Goal: Find specific page/section: Find specific page/section

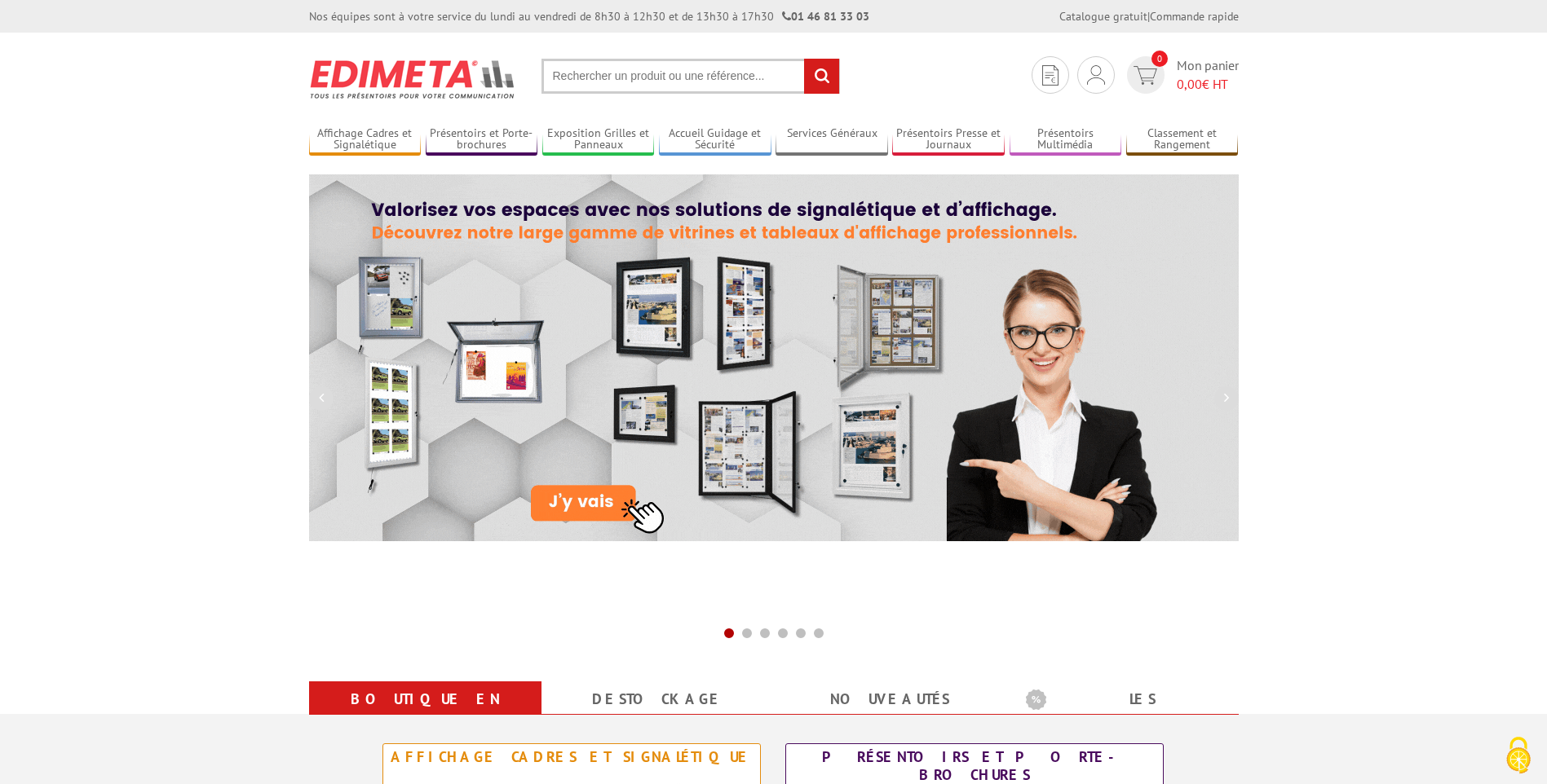
click at [616, 67] on input "text" at bounding box center [691, 77] width 298 height 35
click at [619, 73] on input "text" at bounding box center [691, 77] width 298 height 35
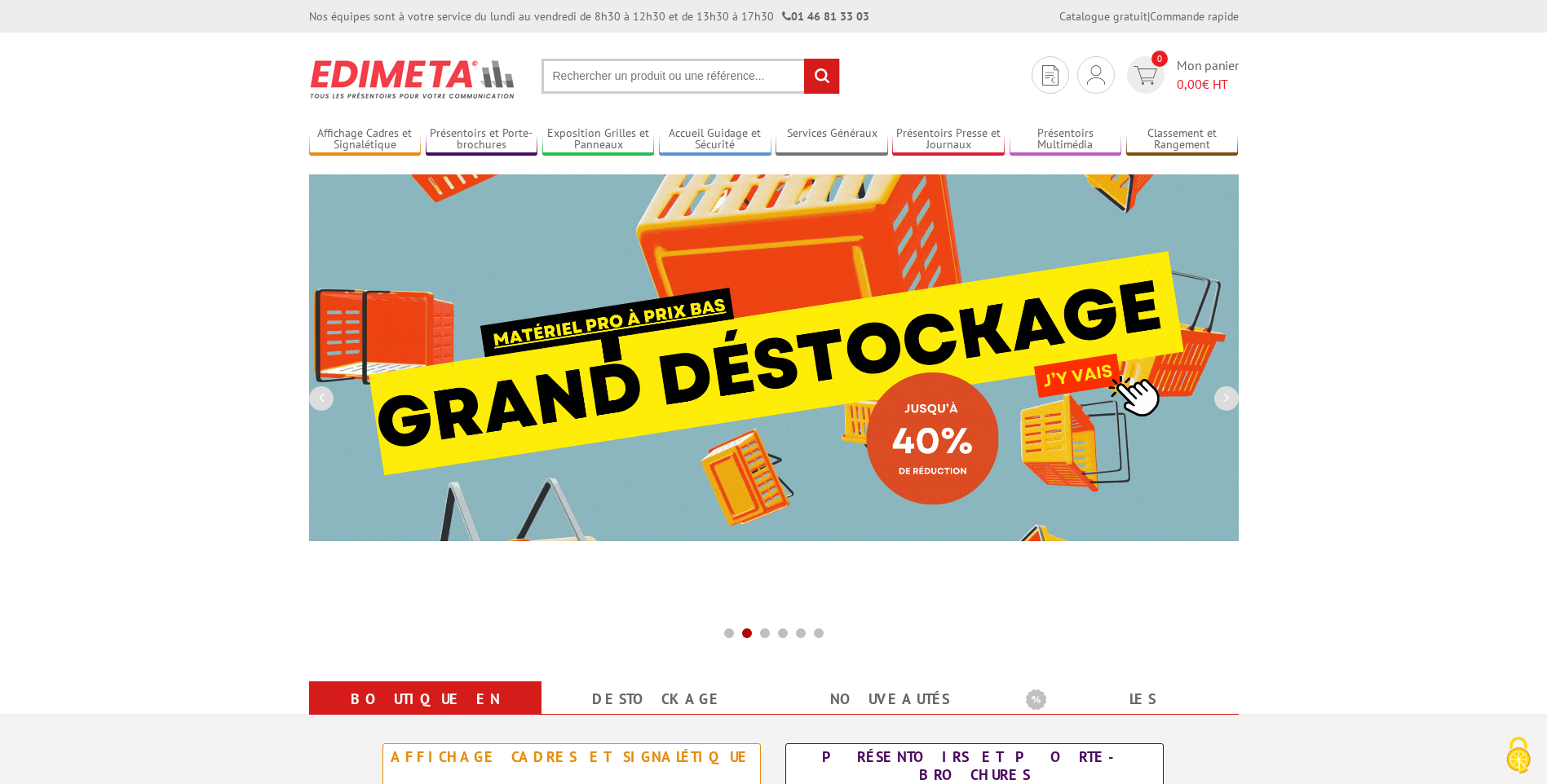
click at [631, 76] on input "text" at bounding box center [691, 77] width 298 height 35
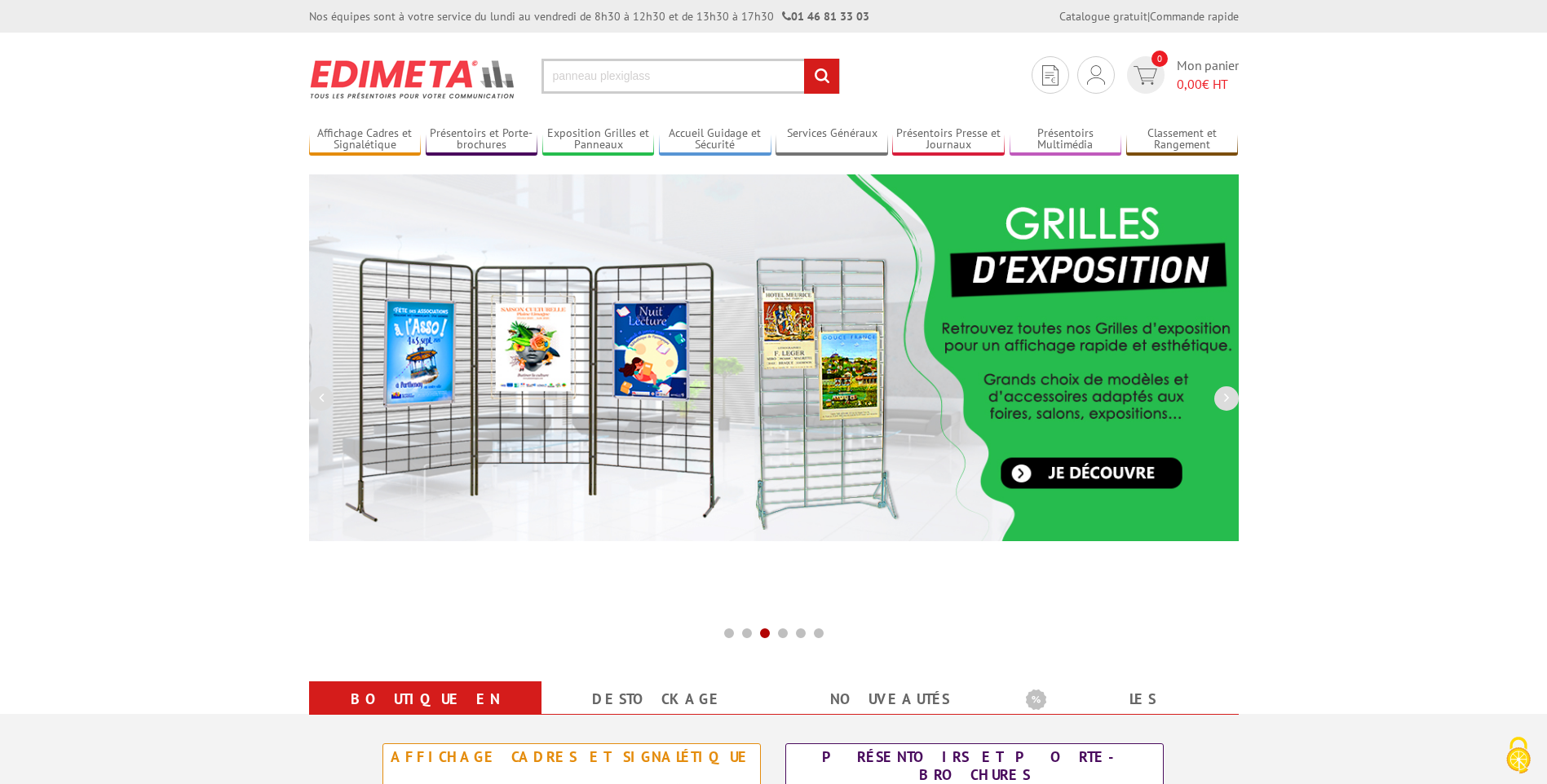
type input "panneau plexiglass"
click at [804, 59] on input "rechercher" at bounding box center [822, 77] width 35 height 35
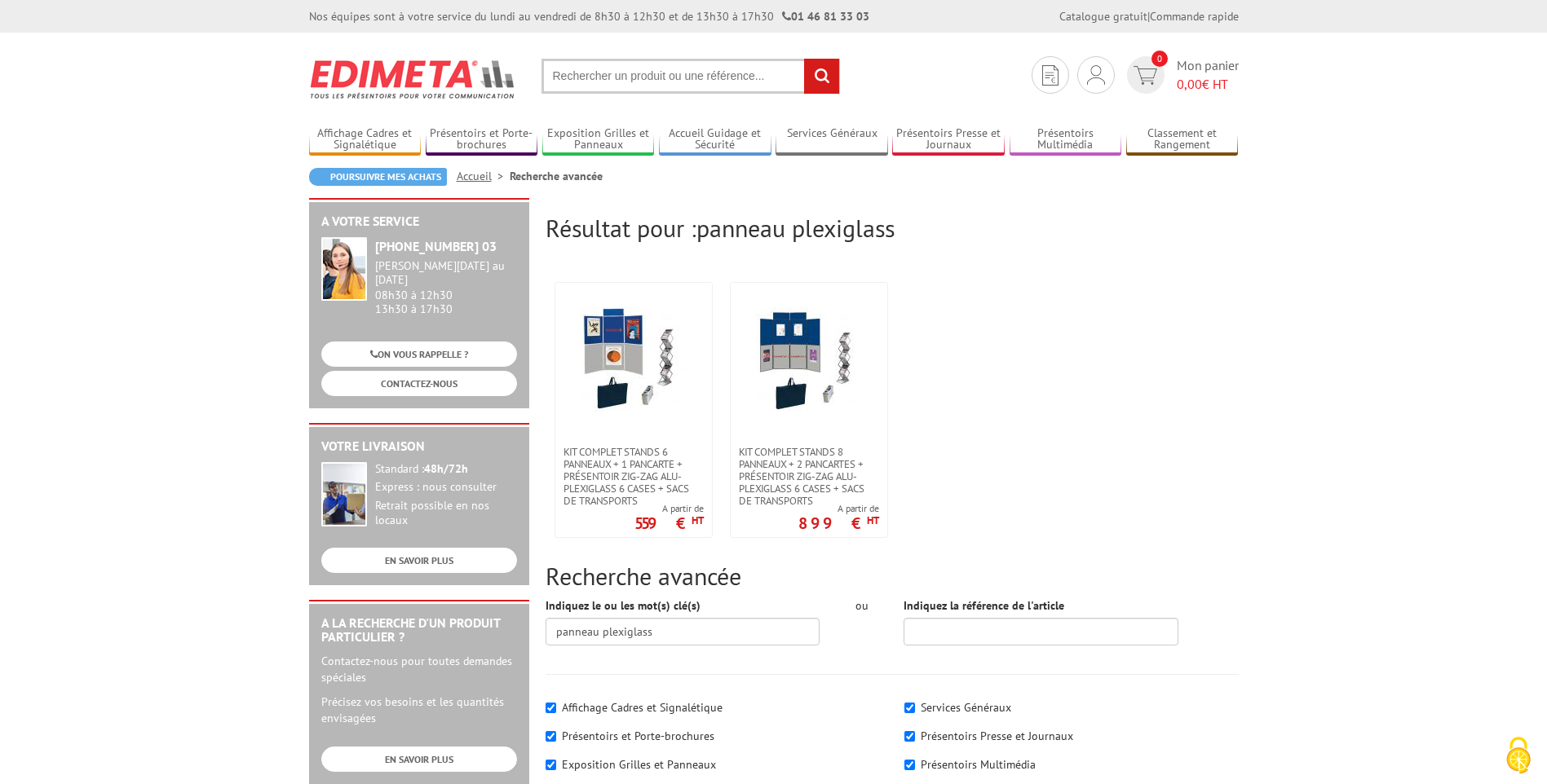
click at [604, 64] on input "text" at bounding box center [691, 77] width 298 height 35
click at [609, 71] on input "text" at bounding box center [691, 77] width 298 height 35
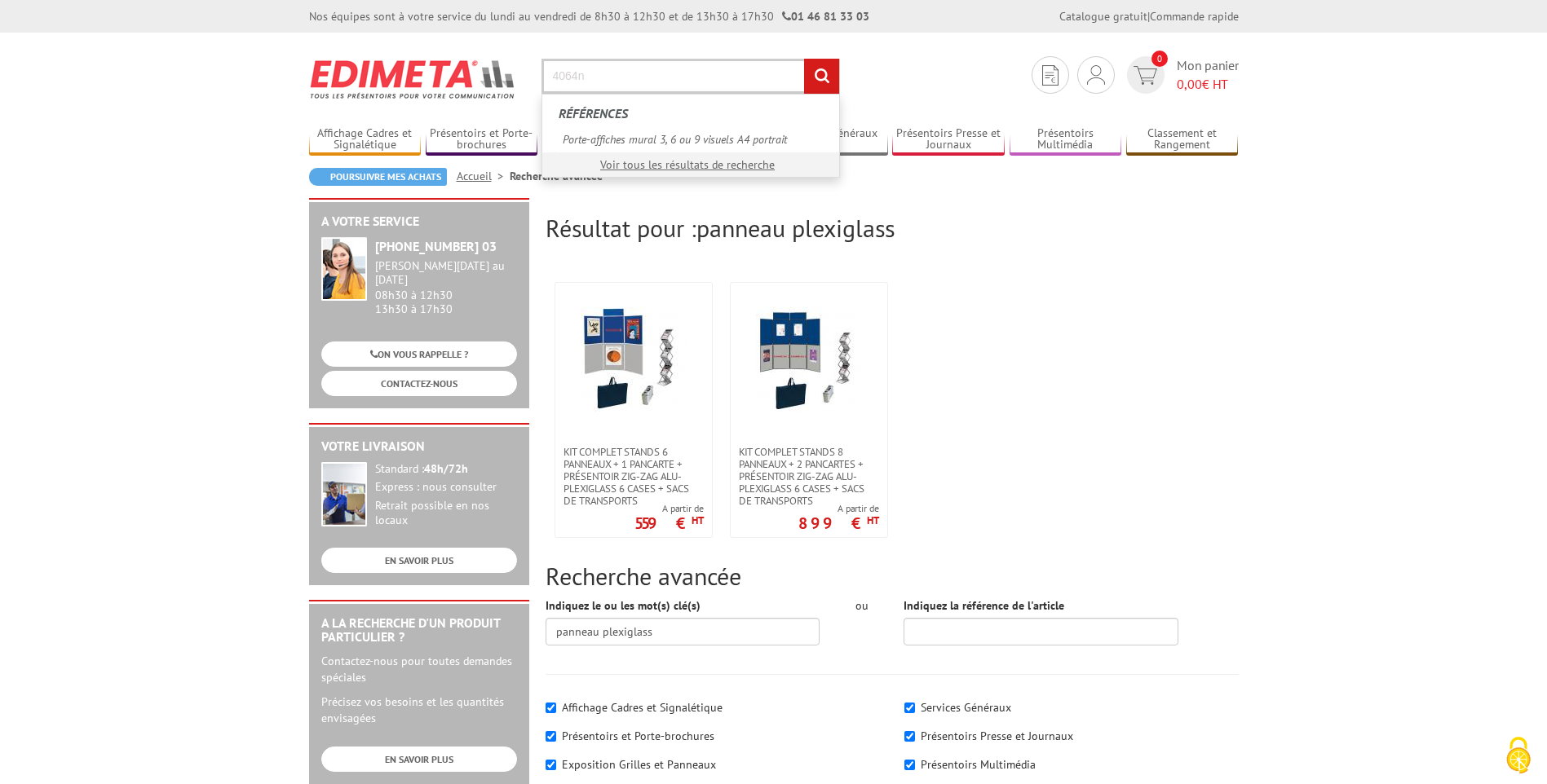
type input "4064n"
click at [804, 59] on input "rechercher" at bounding box center [822, 77] width 35 height 35
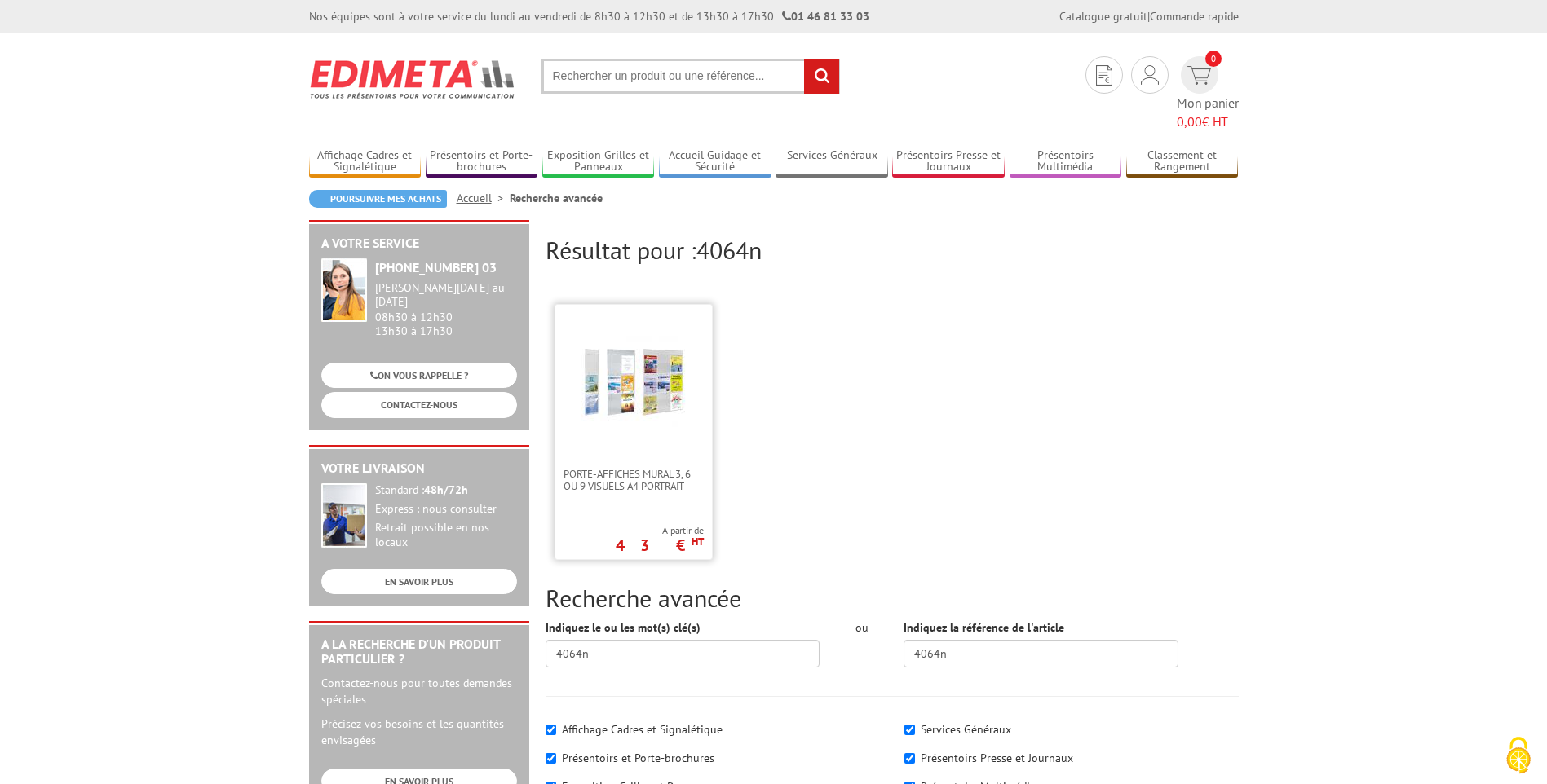
click at [643, 365] on img at bounding box center [633, 382] width 106 height 106
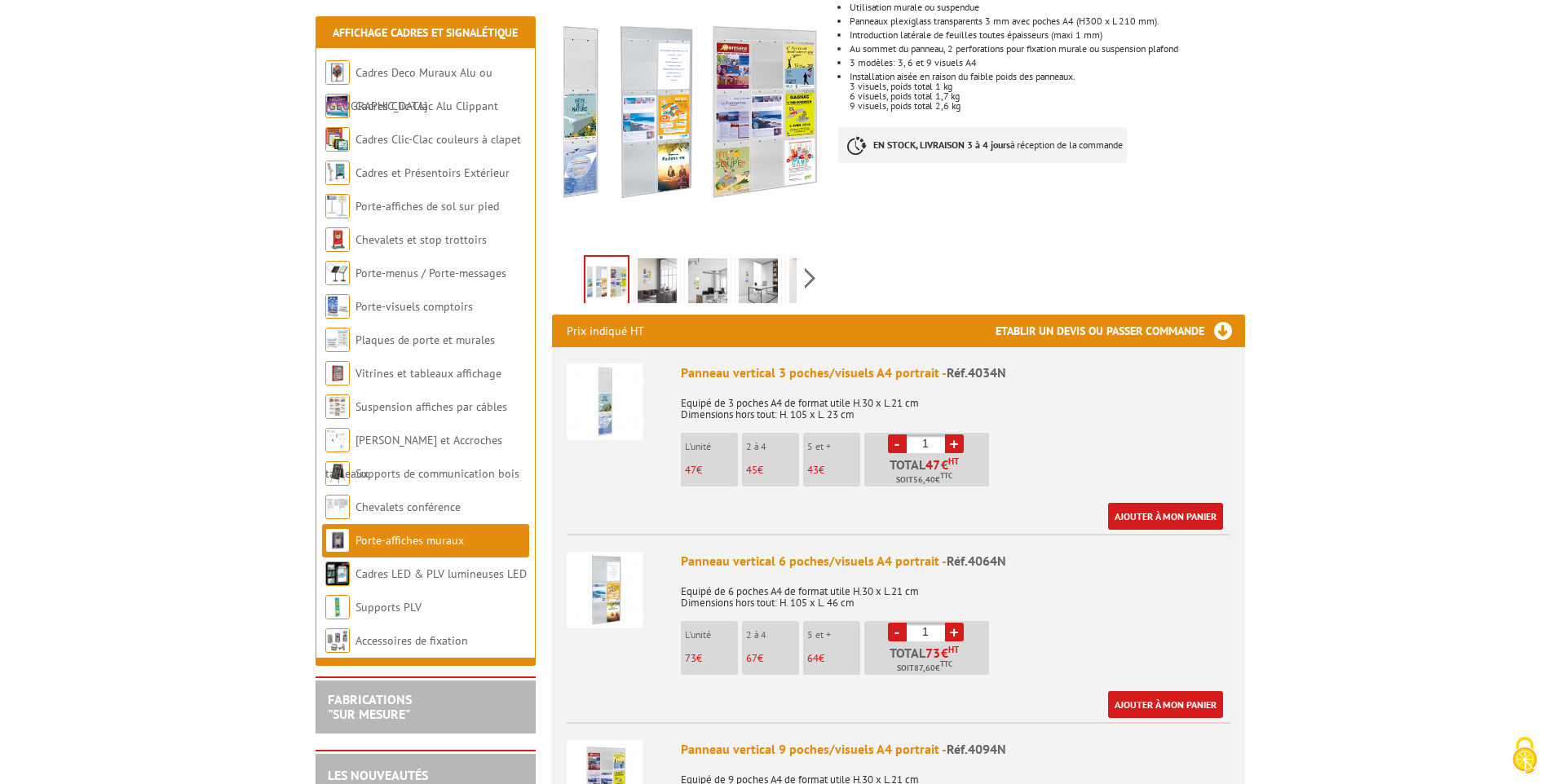
scroll to position [326, 0]
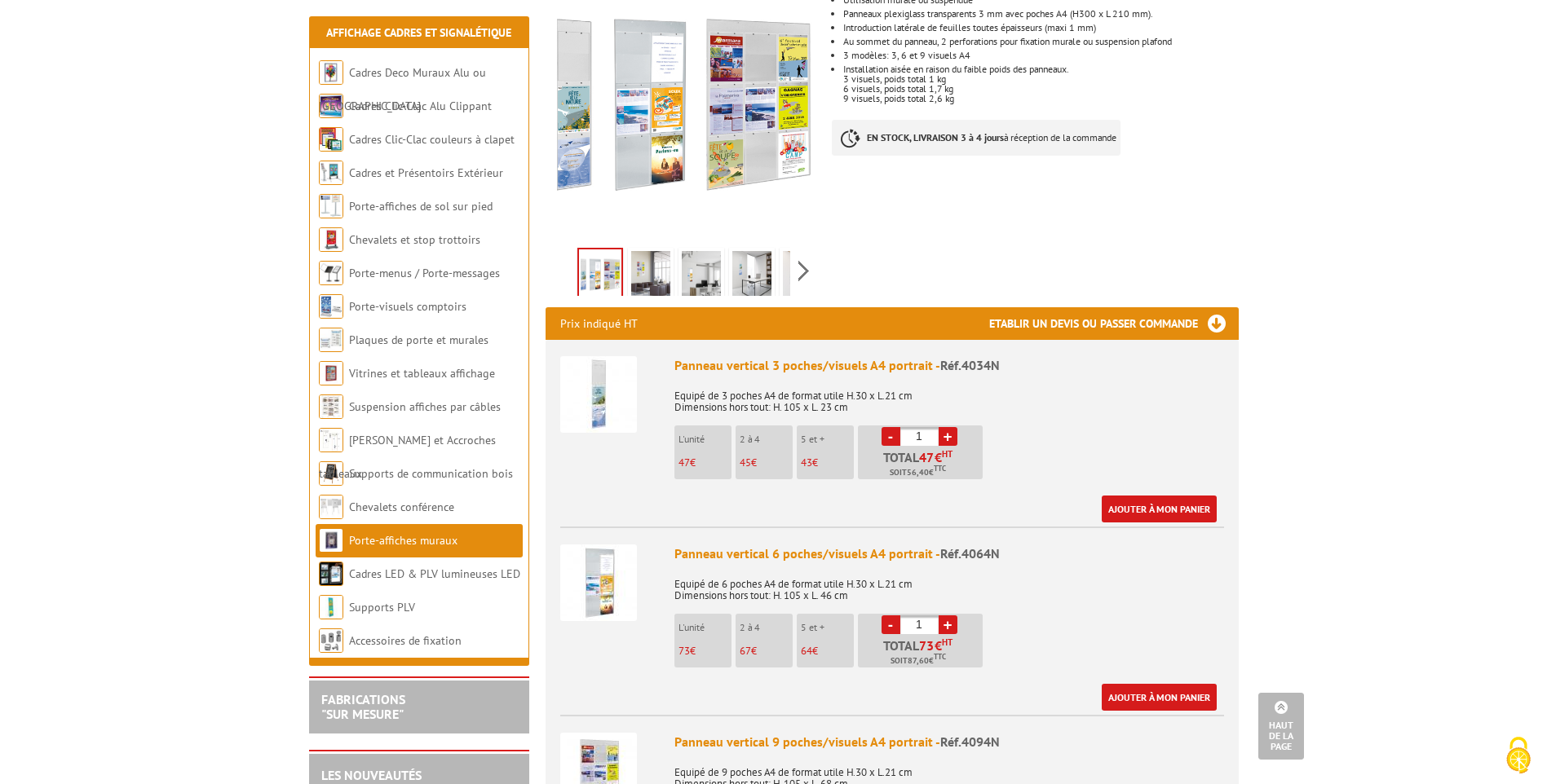
click at [605, 558] on img at bounding box center [598, 583] width 77 height 77
